Goal: Task Accomplishment & Management: Use online tool/utility

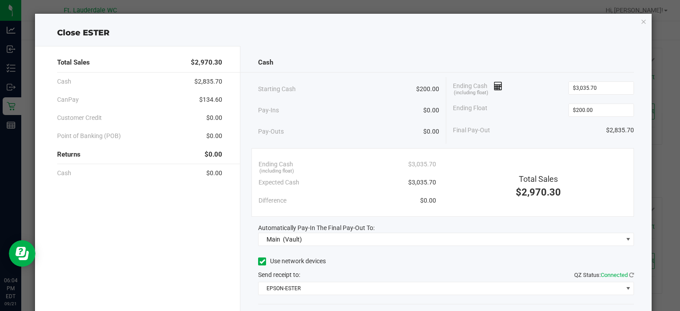
scroll to position [55, 0]
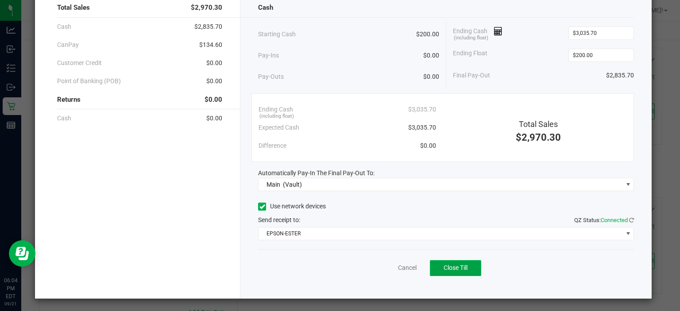
click at [449, 268] on span "Close Till" at bounding box center [456, 267] width 24 height 7
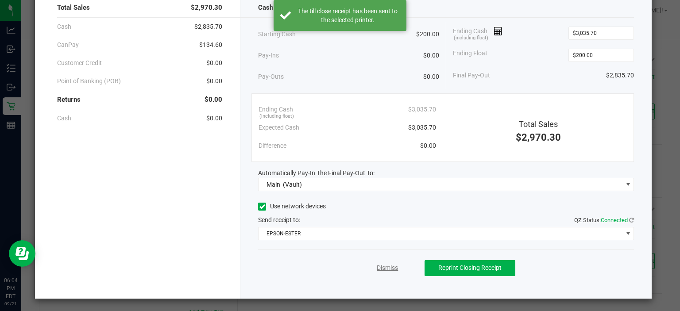
click at [382, 266] on link "Dismiss" at bounding box center [387, 267] width 21 height 9
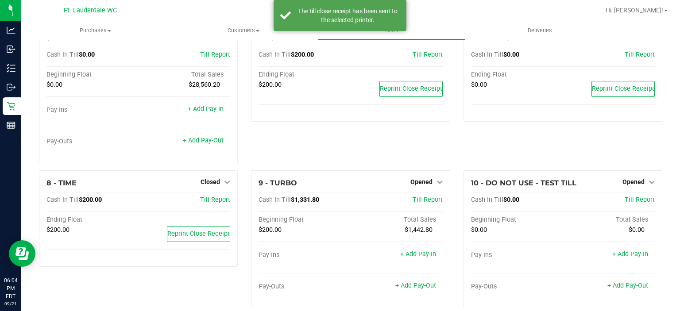
scroll to position [185, 0]
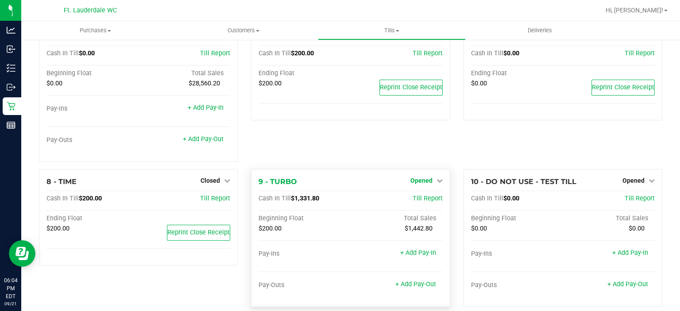
click at [416, 181] on span "Opened" at bounding box center [421, 180] width 22 height 7
click at [414, 195] on div "Close Till" at bounding box center [423, 198] width 66 height 11
click at [414, 200] on link "Close Till" at bounding box center [422, 198] width 24 height 7
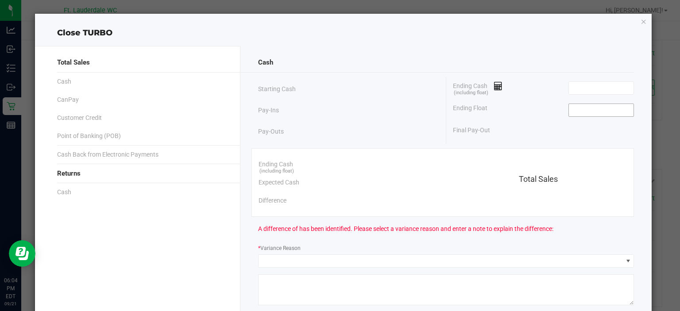
click at [593, 105] on input at bounding box center [601, 110] width 65 height 12
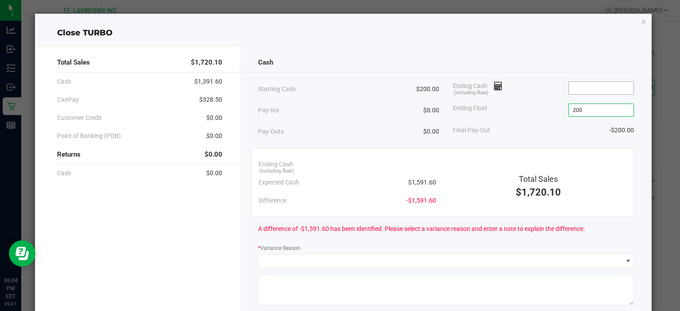
type input "$200.00"
click at [574, 86] on input at bounding box center [601, 88] width 65 height 12
click at [544, 132] on div "Final Pay-Out $1,391.90" at bounding box center [543, 130] width 181 height 18
click at [540, 128] on div "Final Pay-Out $1,391.90" at bounding box center [543, 130] width 181 height 18
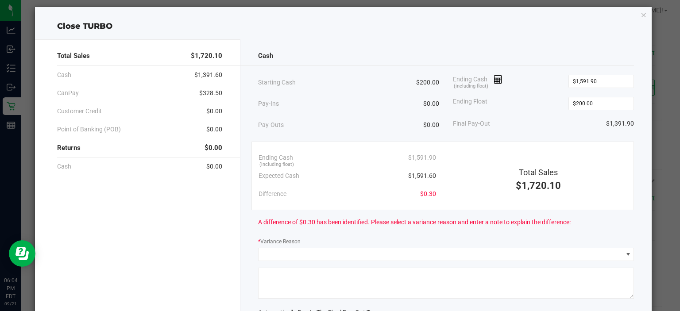
scroll to position [7, 0]
click at [598, 79] on input "1591.9" at bounding box center [601, 81] width 65 height 12
click at [607, 78] on input "1591.9" at bounding box center [601, 81] width 65 height 12
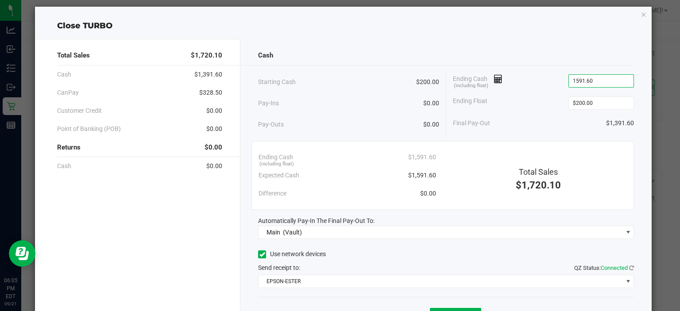
type input "$1,591.60"
click at [562, 109] on div "Ending Float $200.00" at bounding box center [543, 103] width 181 height 22
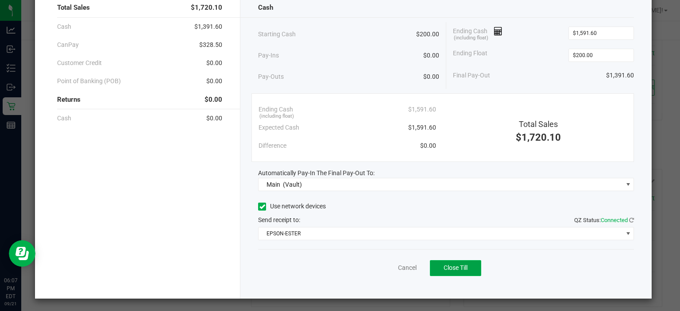
click at [474, 262] on button "Close Till" at bounding box center [455, 268] width 51 height 16
click at [377, 265] on link "Dismiss" at bounding box center [387, 267] width 21 height 9
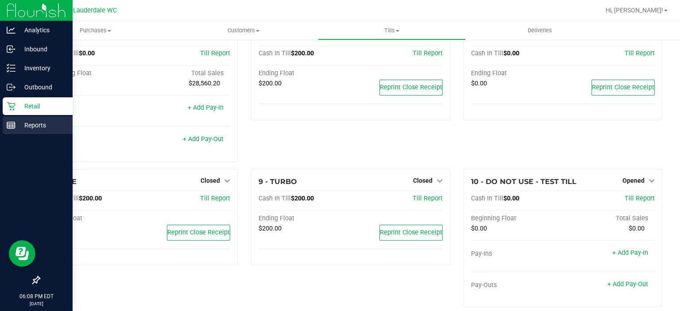
click at [14, 123] on icon at bounding box center [11, 125] width 9 height 9
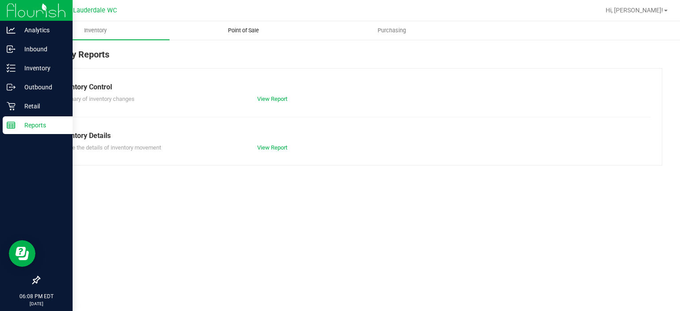
click at [266, 31] on span "Point of Sale" at bounding box center [243, 31] width 55 height 8
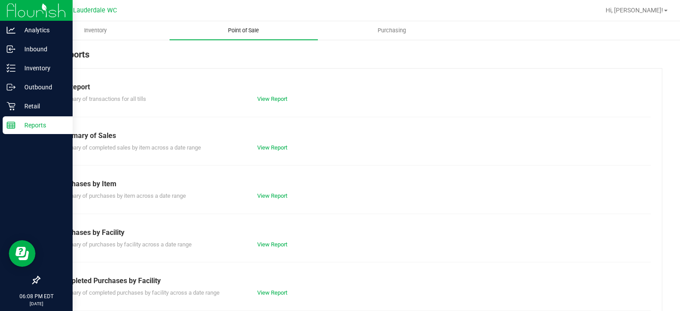
scroll to position [153, 0]
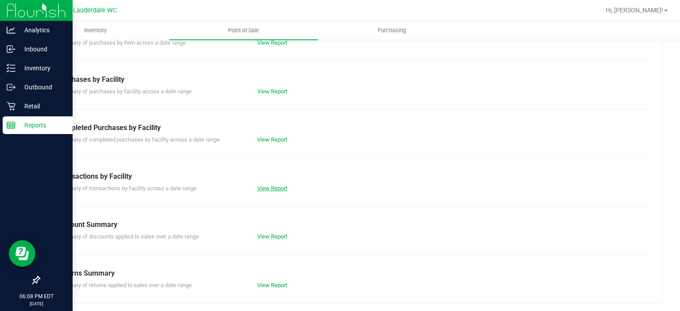
click at [268, 190] on link "View Report" at bounding box center [272, 188] width 30 height 7
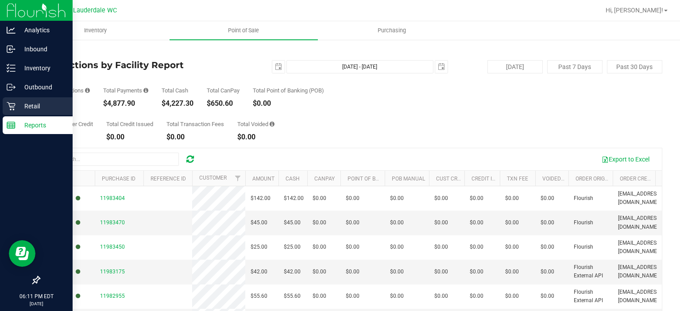
click at [18, 106] on p "Retail" at bounding box center [41, 106] width 53 height 11
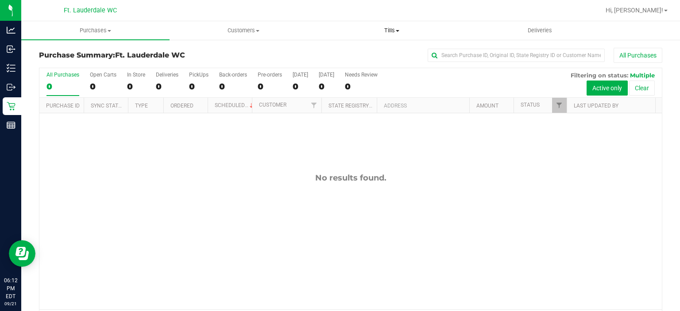
click at [388, 23] on uib-tab-heading "Tills Manage tills Reconcile e-payments" at bounding box center [391, 31] width 147 height 18
click at [372, 51] on span "Manage tills" at bounding box center [348, 54] width 60 height 8
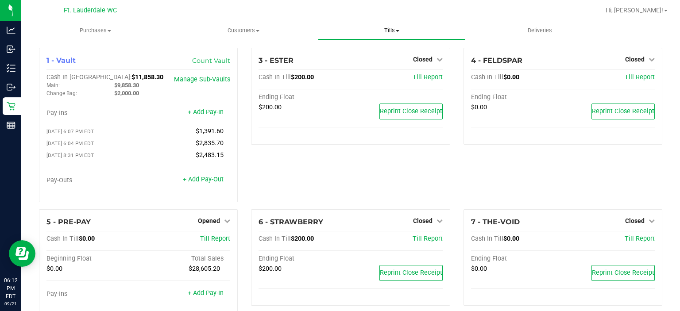
click at [386, 37] on uib-tab-heading "Tills Manage tills Reconcile e-payments" at bounding box center [391, 31] width 147 height 18
click at [384, 62] on span "Reconcile e-payments" at bounding box center [362, 64] width 88 height 8
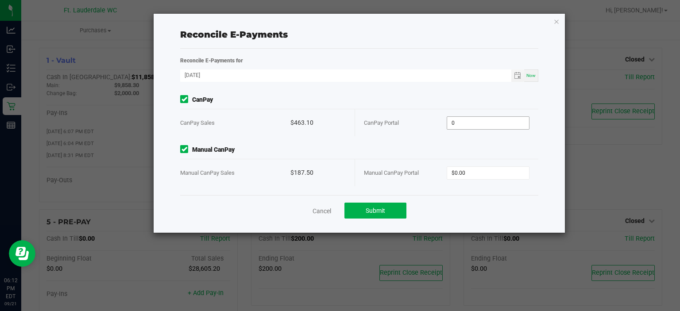
click at [469, 123] on input "0" at bounding box center [488, 123] width 82 height 12
type input "$463.10"
type input "$187.50"
click at [384, 212] on span "Submit" at bounding box center [375, 210] width 19 height 7
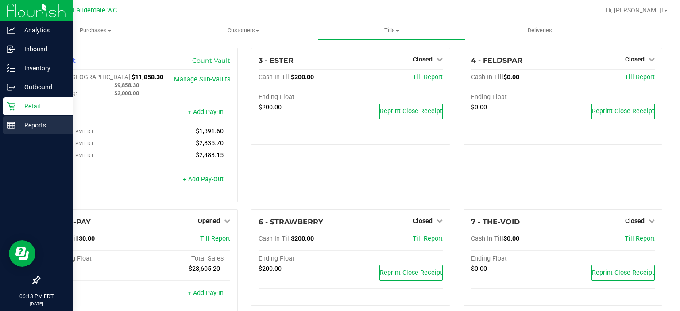
click at [11, 123] on icon at bounding box center [11, 125] width 9 height 9
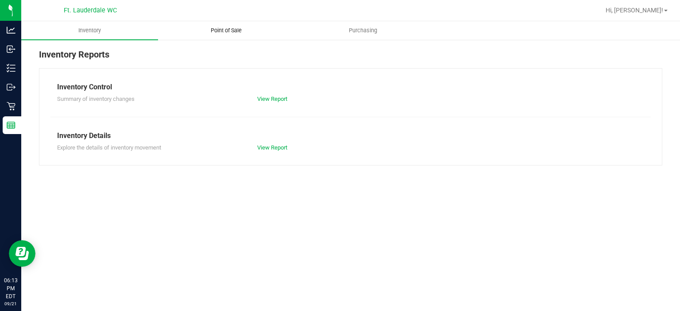
click at [242, 31] on span "Point of Sale" at bounding box center [226, 31] width 55 height 8
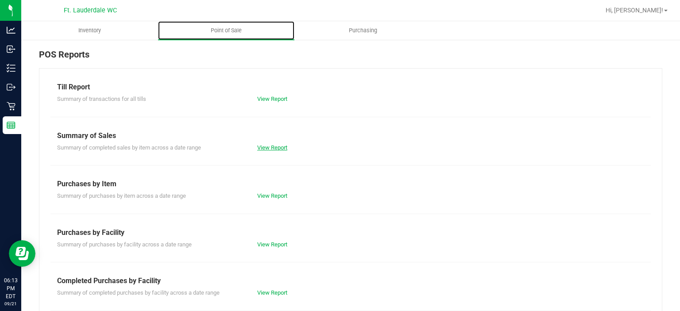
scroll to position [153, 0]
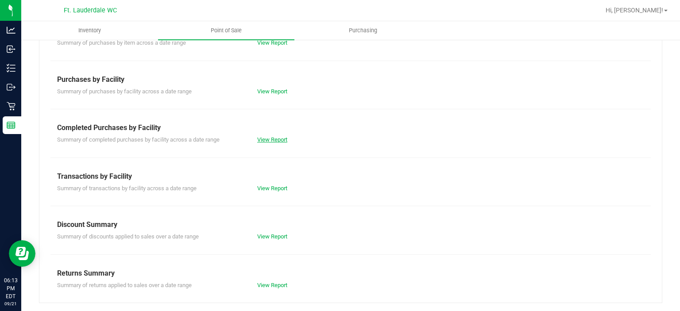
click at [266, 138] on link "View Report" at bounding box center [272, 139] width 30 height 7
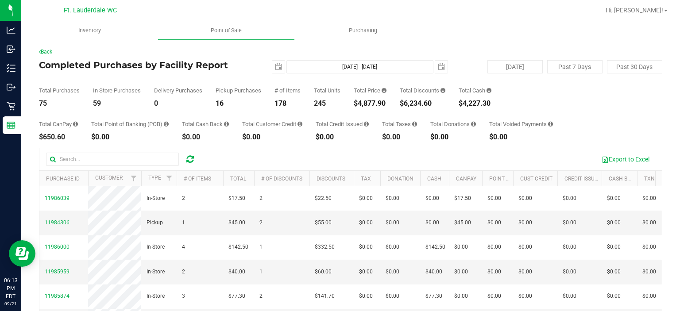
drag, startPoint x: 360, startPoint y: 104, endPoint x: 388, endPoint y: 106, distance: 27.9
click at [386, 106] on div "$4,877.90" at bounding box center [370, 103] width 33 height 7
copy div "4,877.90"
drag, startPoint x: 408, startPoint y: 107, endPoint x: 438, endPoint y: 102, distance: 30.0
click at [438, 102] on div "$6,234.60" at bounding box center [423, 103] width 46 height 7
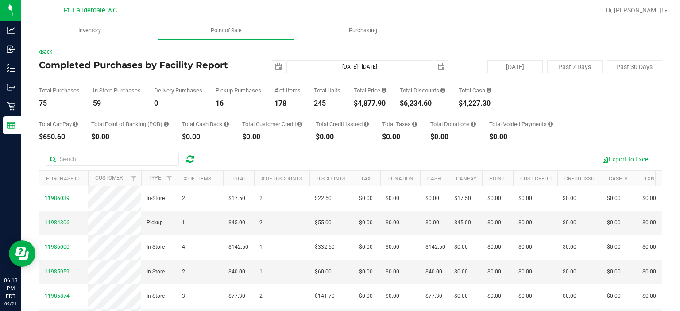
copy div "6,234.60"
click at [275, 79] on div "Total Purchases 75 In Store Purchases 59 Delivery Purchases 0 Pickup Purchases …" at bounding box center [350, 90] width 623 height 34
click at [275, 69] on span "select" at bounding box center [278, 66] width 7 height 7
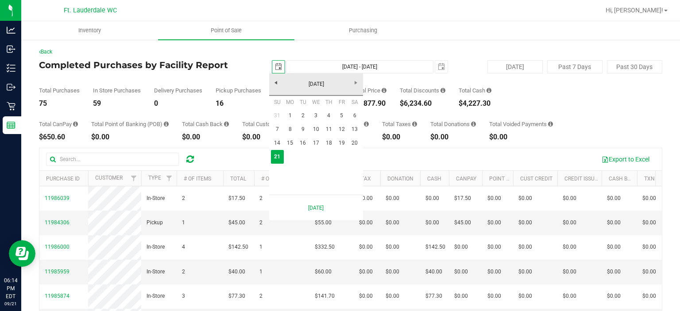
scroll to position [0, 22]
click at [290, 117] on link "1" at bounding box center [290, 116] width 13 height 14
type input "[DATE]"
type input "[DATE] - [DATE]"
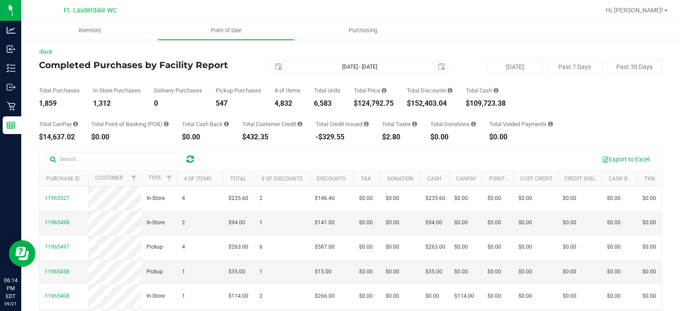
drag, startPoint x: 360, startPoint y: 106, endPoint x: 395, endPoint y: 103, distance: 35.1
click at [393, 103] on div "$124,792.75" at bounding box center [374, 103] width 40 height 7
copy div "124,792.75"
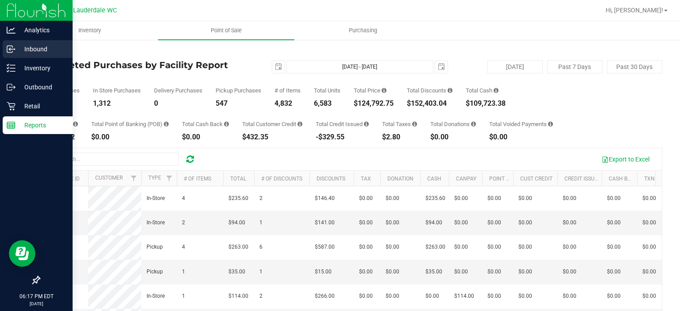
click at [18, 47] on p "Inbound" at bounding box center [41, 49] width 53 height 11
click at [19, 68] on p "Inventory" at bounding box center [41, 68] width 53 height 11
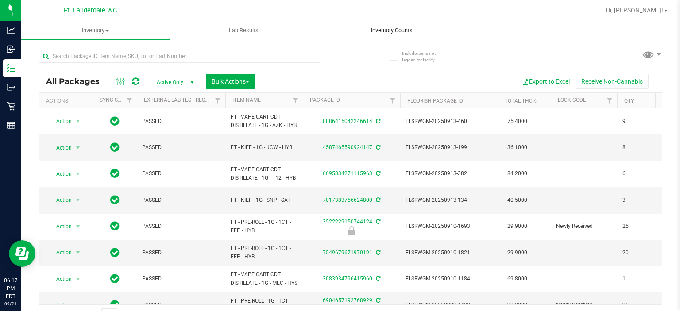
click at [412, 37] on uib-tab-heading "Inventory Counts" at bounding box center [391, 31] width 147 height 18
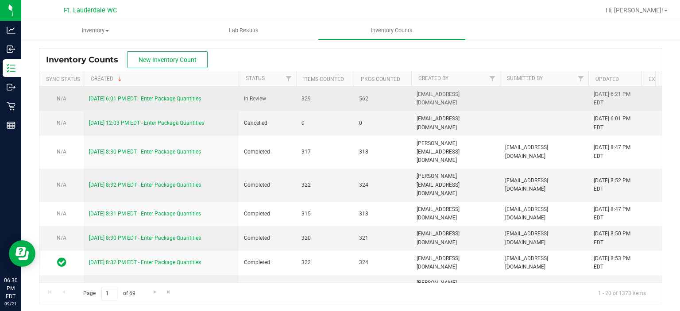
click at [170, 95] on div "[DATE] 6:01 PM EDT - Enter Package Quantities" at bounding box center [161, 99] width 144 height 8
click at [188, 99] on link "[DATE] 6:01 PM EDT - Enter Package Quantities" at bounding box center [145, 99] width 112 height 6
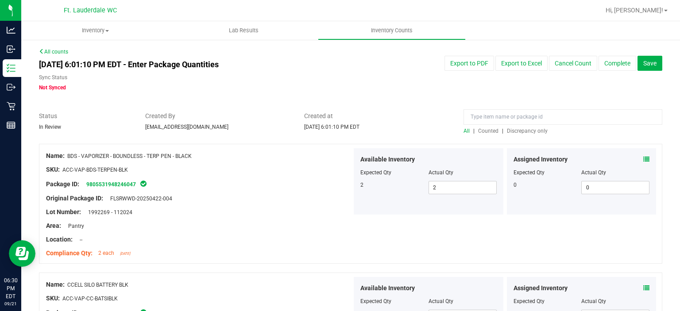
click at [531, 136] on div at bounding box center [350, 139] width 623 height 9
click at [531, 133] on span "Discrepancy only" at bounding box center [527, 131] width 41 height 6
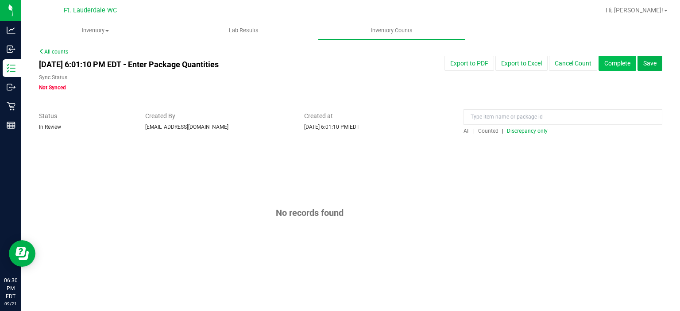
click at [606, 63] on button "Complete" at bounding box center [617, 63] width 38 height 15
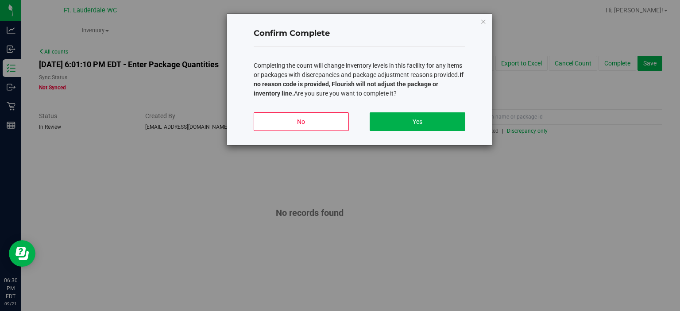
click at [424, 109] on div "No Yes" at bounding box center [360, 125] width 212 height 40
click at [424, 116] on button "Yes" at bounding box center [417, 121] width 95 height 19
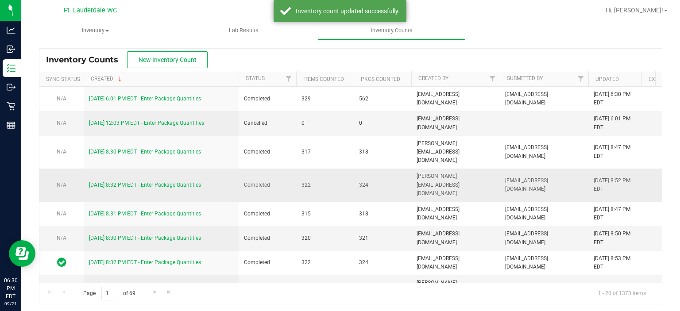
click at [400, 180] on td "324" at bounding box center [383, 185] width 58 height 33
